Goal: Navigation & Orientation: Find specific page/section

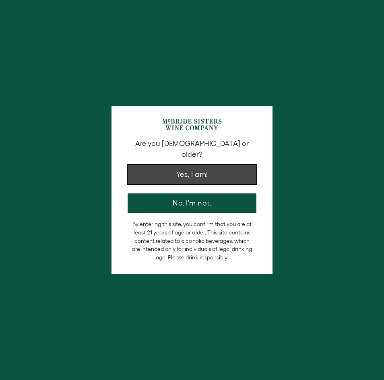
click at [169, 170] on button "Yes, I am!" at bounding box center [191, 174] width 129 height 19
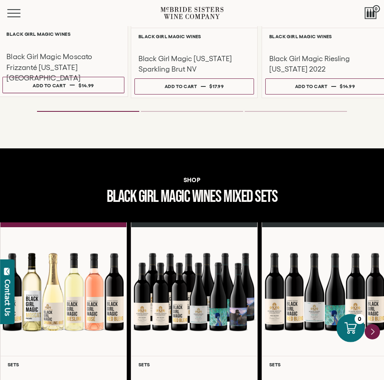
scroll to position [697, 0]
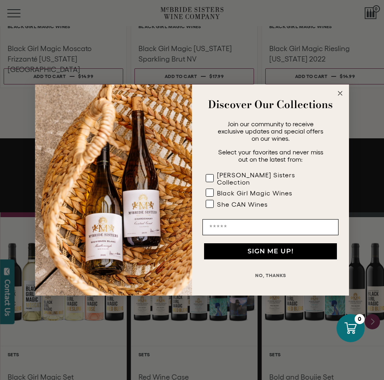
click at [340, 95] on circle "Close dialog" at bounding box center [339, 93] width 9 height 9
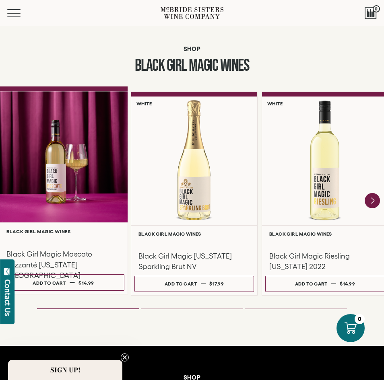
scroll to position [533, 0]
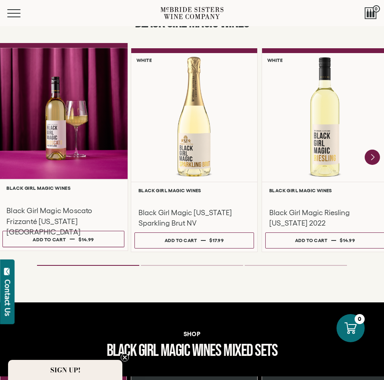
click at [110, 144] on div at bounding box center [63, 113] width 128 height 131
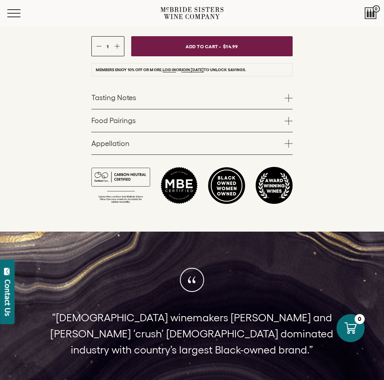
scroll to position [492, 0]
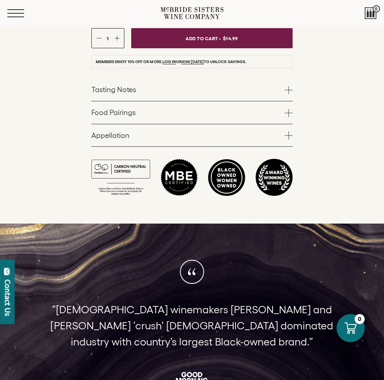
click at [8, 14] on button "Menu" at bounding box center [21, 13] width 29 height 8
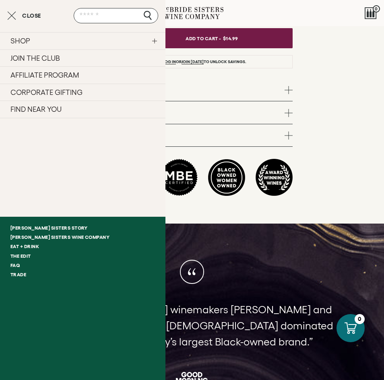
click at [40, 111] on link "FIND NEAR YOU" at bounding box center [82, 110] width 165 height 18
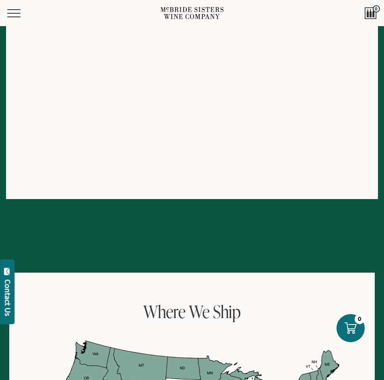
scroll to position [369, 0]
